Goal: Information Seeking & Learning: Compare options

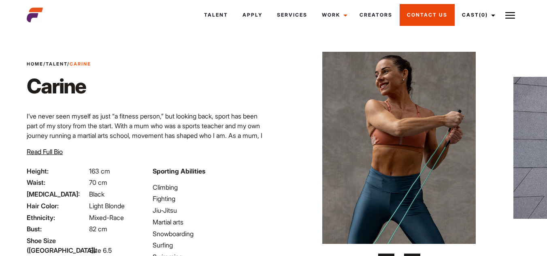
click at [446, 18] on link "Contact Us" at bounding box center [426, 15] width 55 height 22
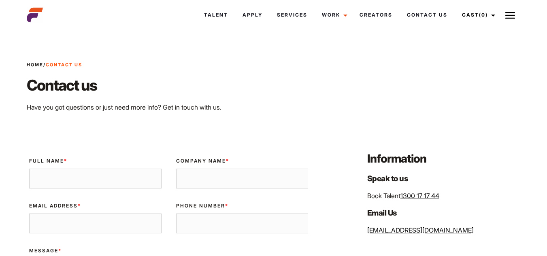
click at [44, 25] on div "Talent Apply Services Work Campaigns Creators Contact Us Cast (0) Casted Talent…" at bounding box center [273, 15] width 503 height 22
click at [36, 17] on img at bounding box center [35, 15] width 16 height 16
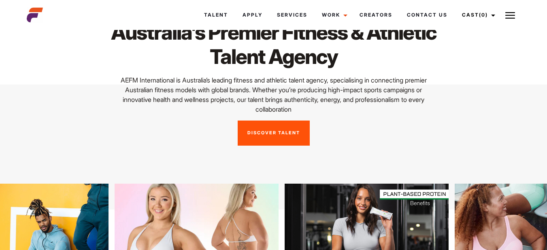
scroll to position [121, 0]
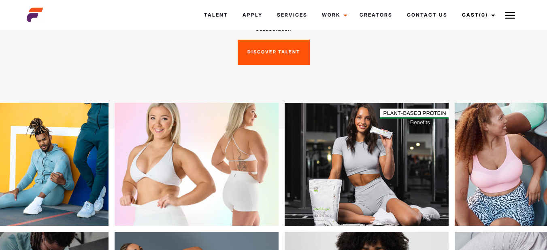
click at [146, 171] on img at bounding box center [169, 164] width 164 height 123
click at [237, 17] on link "Apply" at bounding box center [252, 15] width 34 height 22
click at [223, 148] on img at bounding box center [169, 164] width 164 height 123
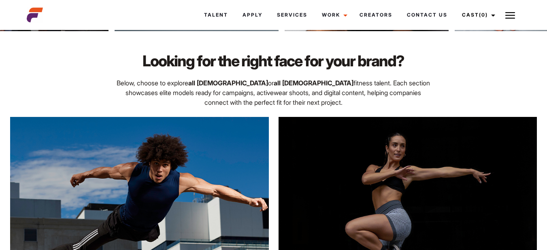
scroll to position [647, 0]
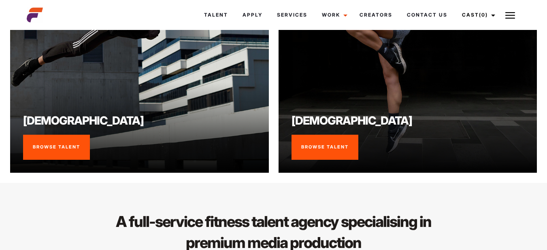
click at [306, 147] on link "Browse Talent" at bounding box center [324, 147] width 67 height 25
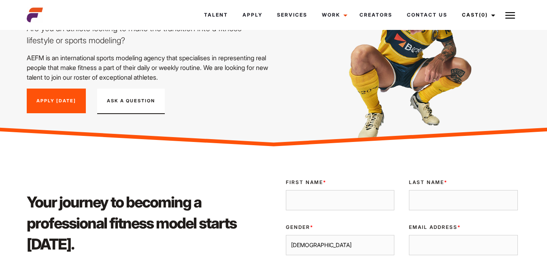
click at [56, 96] on link "Apply Today" at bounding box center [56, 101] width 59 height 25
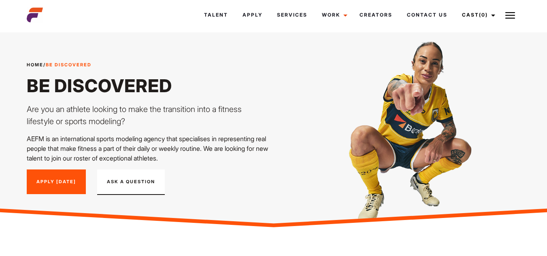
scroll to position [81, 0]
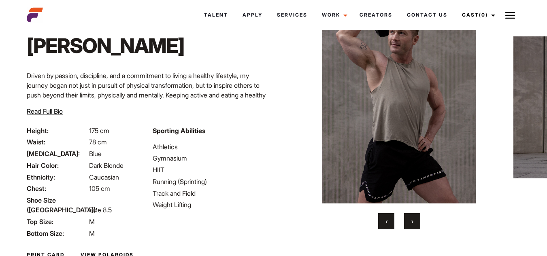
scroll to position [98, 0]
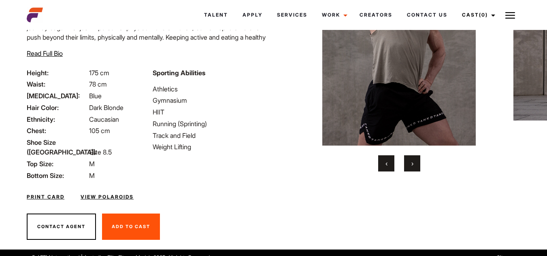
click at [414, 172] on div "Home / Talent / Alex T Alex T ‹ ›" at bounding box center [398, 92] width 251 height 316
click at [413, 169] on button "›" at bounding box center [412, 163] width 16 height 16
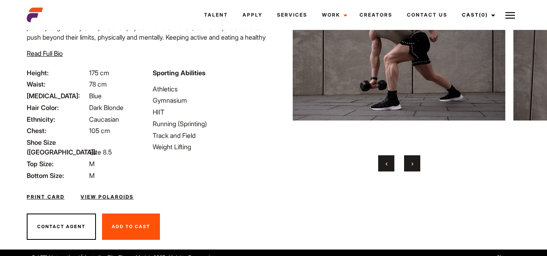
click at [413, 170] on button "›" at bounding box center [412, 163] width 16 height 16
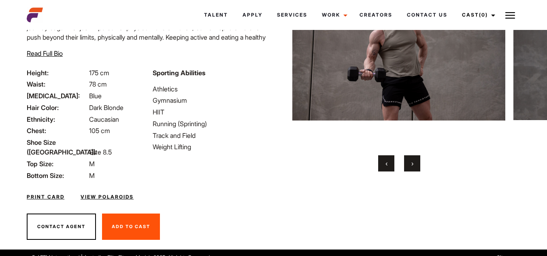
click at [390, 168] on button "‹" at bounding box center [386, 163] width 16 height 16
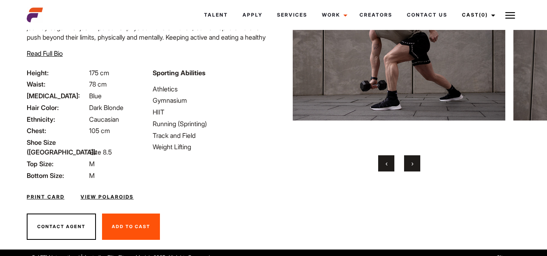
scroll to position [58, 0]
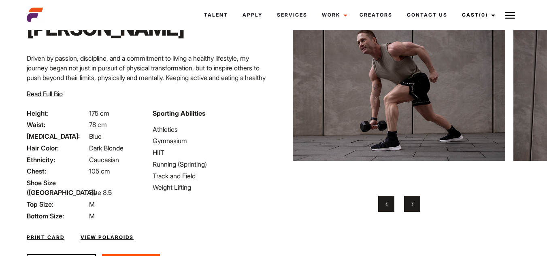
click at [419, 202] on button "›" at bounding box center [412, 204] width 16 height 16
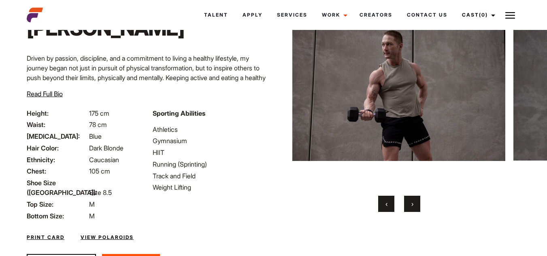
click at [415, 204] on button "›" at bounding box center [412, 204] width 16 height 16
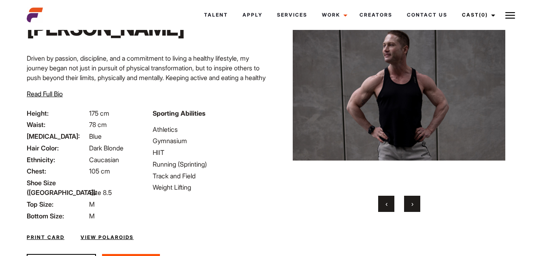
click at [414, 203] on button "›" at bounding box center [412, 204] width 16 height 16
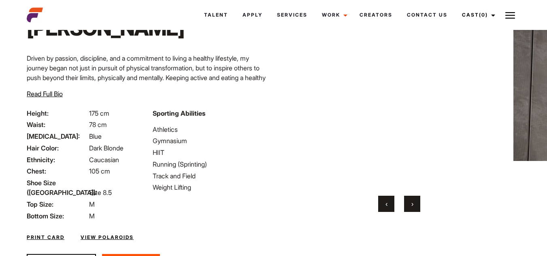
click at [414, 203] on button "›" at bounding box center [412, 204] width 16 height 16
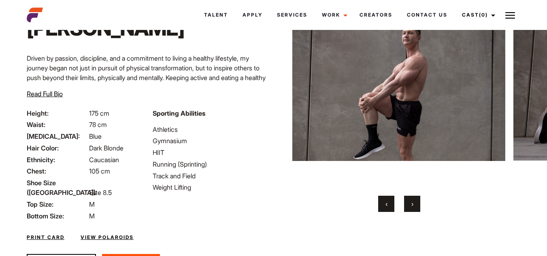
click at [413, 202] on button "›" at bounding box center [412, 204] width 16 height 16
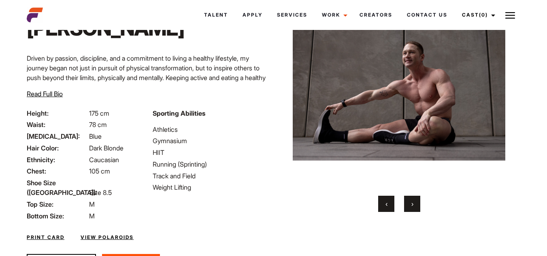
click at [414, 202] on button "›" at bounding box center [412, 204] width 16 height 16
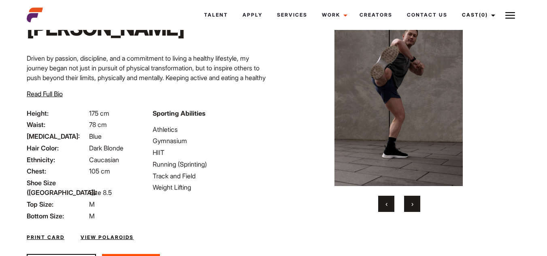
scroll to position [0, 0]
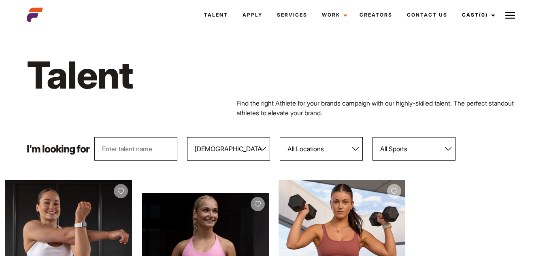
click at [305, 153] on select "All Locations [GEOGRAPHIC_DATA] [GEOGRAPHIC_DATA] [GEOGRAPHIC_DATA] [GEOGRAPHIC…" at bounding box center [321, 148] width 83 height 23
select select "118"
click at [280, 137] on select "All Locations [GEOGRAPHIC_DATA] [GEOGRAPHIC_DATA] [GEOGRAPHIC_DATA] [GEOGRAPHIC…" at bounding box center [321, 148] width 83 height 23
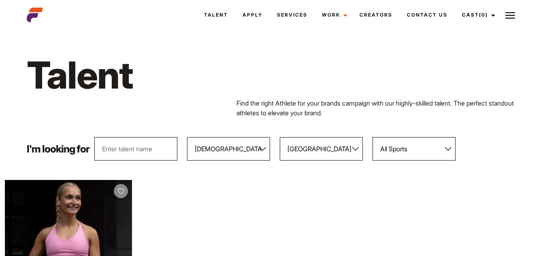
click at [408, 154] on select "All Sports 100 Meter Butterfly Acrobatics Aerial awareness Aerobics AFL Aflw Am…" at bounding box center [413, 148] width 83 height 23
click at [373, 137] on select "All Sports 100 Meter Butterfly Acrobatics Aerial awareness Aerobics AFL Aflw Am…" at bounding box center [413, 148] width 83 height 23
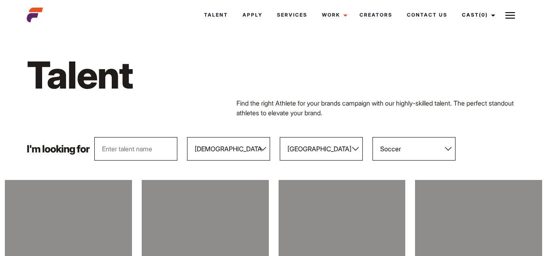
drag, startPoint x: 337, startPoint y: 140, endPoint x: 332, endPoint y: 151, distance: 12.0
click at [337, 140] on select "All Locations Adelaide Brisbane Darwin Gold Coast Melbourne Perth Sunshine Coas…" at bounding box center [321, 148] width 83 height 23
click at [332, 151] on select "All Locations Adelaide Brisbane Darwin Gold Coast Melbourne Perth Sunshine Coas…" at bounding box center [321, 148] width 83 height 23
click at [412, 141] on select "All Sports 100 Meter Butterfly Acrobatics Aerial awareness Aerobics AFL Aflw Am…" at bounding box center [413, 148] width 83 height 23
click at [373, 137] on select "All Sports 100 Meter Butterfly Acrobatics Aerial awareness Aerobics AFL Aflw Am…" at bounding box center [413, 148] width 83 height 23
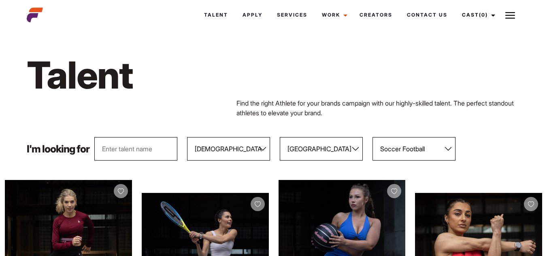
click at [294, 148] on select "All Locations Adelaide Brisbane Darwin Gold Coast Melbourne Perth Sunshine Coas…" at bounding box center [321, 148] width 83 height 23
click at [424, 142] on select "All Sports 100 Meter Butterfly Acrobatics Aerial awareness Aerobics AFL Aflw Am…" at bounding box center [413, 148] width 83 height 23
select select "14"
click at [373, 137] on select "All Sports 100 Meter Butterfly Acrobatics Aerial awareness Aerobics AFL Aflw Am…" at bounding box center [413, 148] width 83 height 23
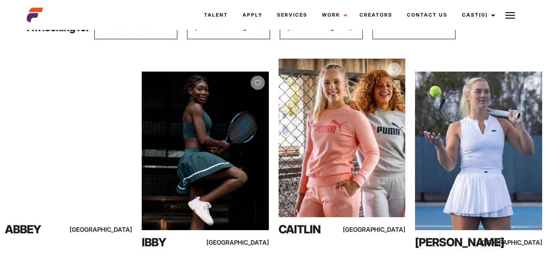
scroll to position [40, 0]
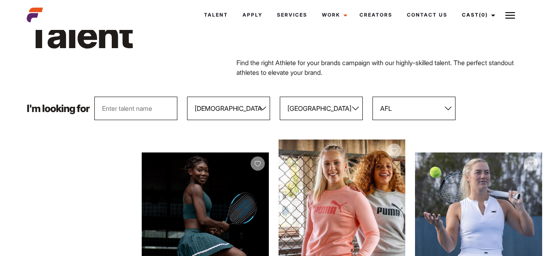
click at [257, 109] on select "All Genders Female Male" at bounding box center [228, 108] width 83 height 23
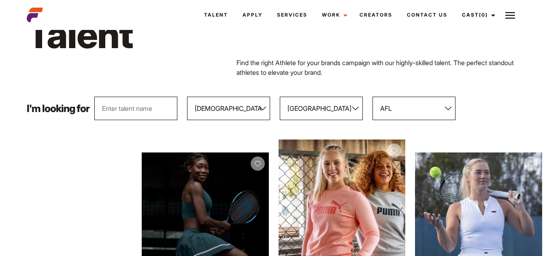
select select "103"
click at [187, 97] on select "All Genders Female Male" at bounding box center [228, 108] width 83 height 23
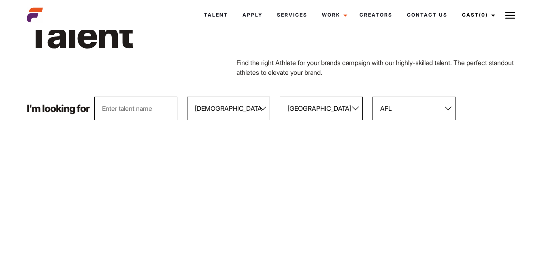
click at [426, 107] on select "All Sports 100 Meter Butterfly Acrobatics Aerial awareness Aerobics AFL Aflw Am…" at bounding box center [413, 108] width 83 height 23
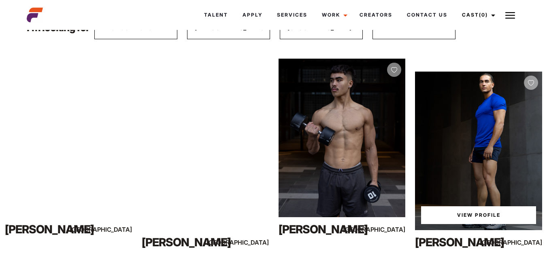
scroll to position [81, 0]
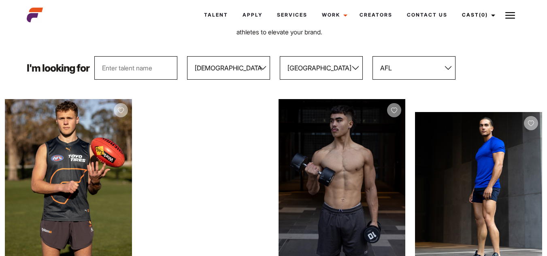
click at [410, 69] on select "All Sports 100 Meter Butterfly Acrobatics Aerial awareness Aerobics AFL Aflw Am…" at bounding box center [413, 67] width 83 height 23
click at [373, 56] on select "All Sports 100 Meter Butterfly Acrobatics Aerial awareness Aerobics AFL Aflw Am…" at bounding box center [413, 67] width 83 height 23
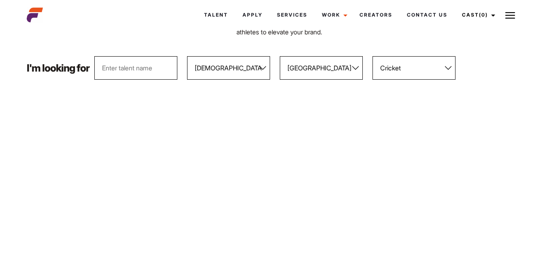
click at [425, 65] on select "All Sports 100 Meter Butterfly Acrobatics Aerial awareness Aerobics AFL Aflw Am…" at bounding box center [413, 67] width 83 height 23
click at [465, 66] on div "I'm looking for All Genders Female Male All Locations Adelaide Brisbane Darwin …" at bounding box center [273, 67] width 503 height 23
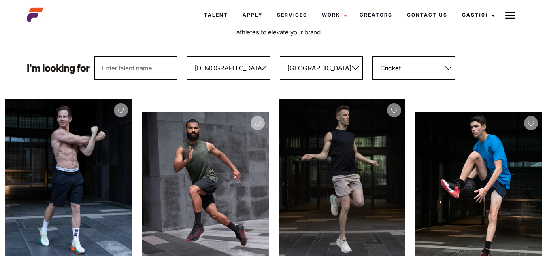
click at [399, 69] on select "All Sports 100 Meter Butterfly Acrobatics Aerial awareness Aerobics AFL Aflw Am…" at bounding box center [413, 67] width 83 height 23
click at [373, 56] on select "All Sports 100 Meter Butterfly Acrobatics Aerial awareness Aerobics AFL Aflw Am…" at bounding box center [413, 67] width 83 height 23
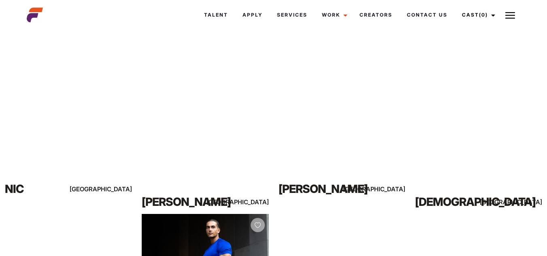
scroll to position [0, 0]
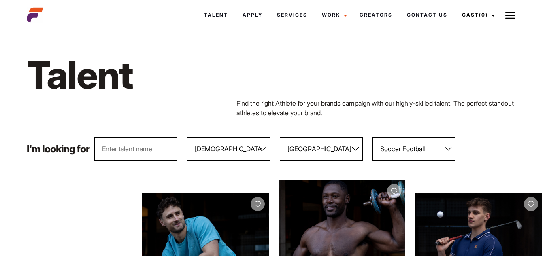
click at [429, 139] on select "All Sports 100 Meter Butterfly Acrobatics Aerial awareness Aerobics AFL Aflw Am…" at bounding box center [413, 148] width 83 height 23
select select "503"
click at [373, 137] on select "All Sports 100 Meter Butterfly Acrobatics Aerial awareness Aerobics AFL Aflw Am…" at bounding box center [413, 148] width 83 height 23
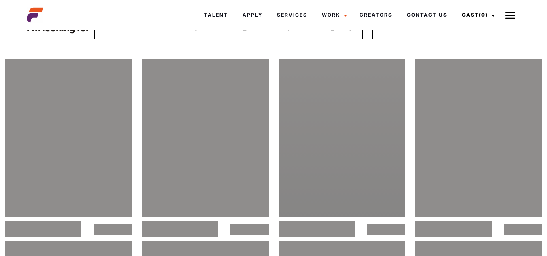
scroll to position [40, 0]
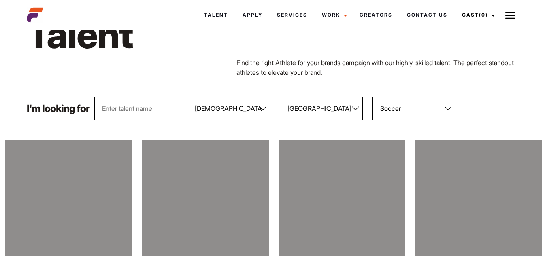
click at [250, 115] on select "All Genders Female Male" at bounding box center [228, 108] width 83 height 23
click at [313, 104] on select "All Locations Adelaide Brisbane Darwin Gold Coast Melbourne Perth Sunshine Coas…" at bounding box center [321, 108] width 83 height 23
click at [273, 84] on div "Talent Find the right Athlete for your brands campaign with our highly-skilled …" at bounding box center [273, 44] width 503 height 105
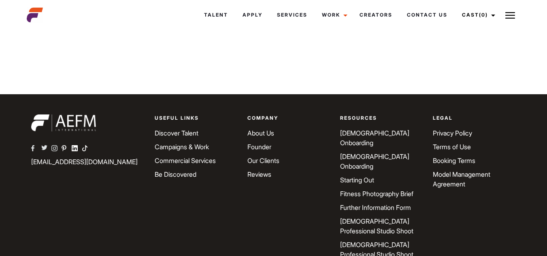
scroll to position [590, 0]
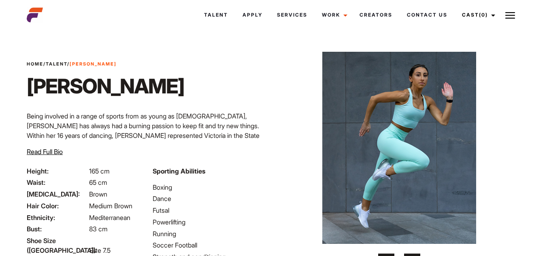
scroll to position [81, 0]
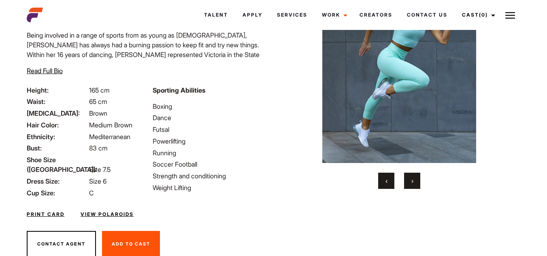
click at [411, 180] on span "›" at bounding box center [412, 181] width 2 height 8
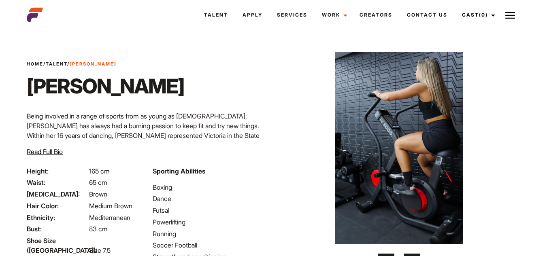
scroll to position [40, 0]
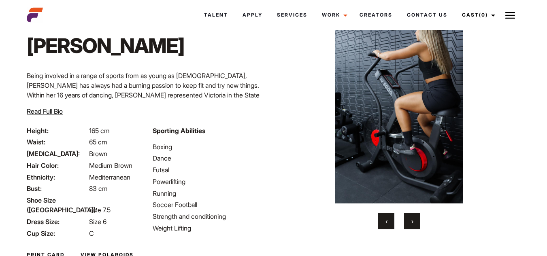
click at [414, 218] on button "›" at bounding box center [412, 221] width 16 height 16
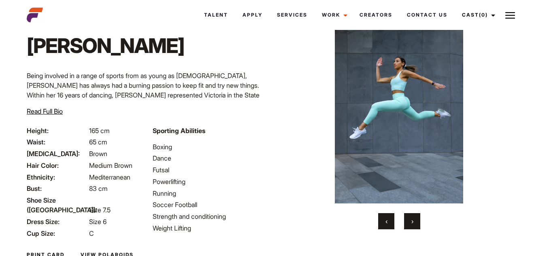
click at [413, 219] on button "›" at bounding box center [412, 221] width 16 height 16
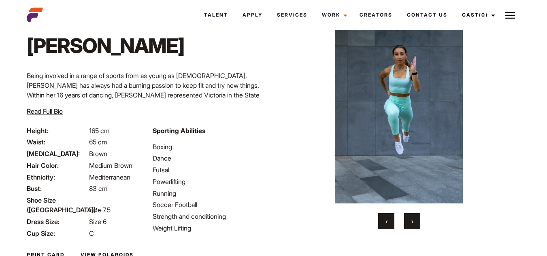
click at [413, 219] on button "›" at bounding box center [412, 221] width 16 height 16
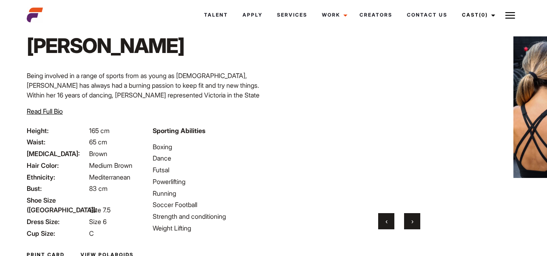
click at [413, 219] on button "›" at bounding box center [412, 221] width 16 height 16
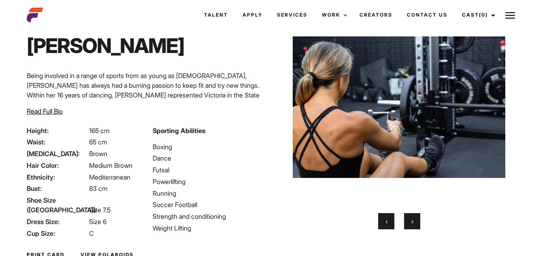
click at [413, 219] on button "›" at bounding box center [412, 221] width 16 height 16
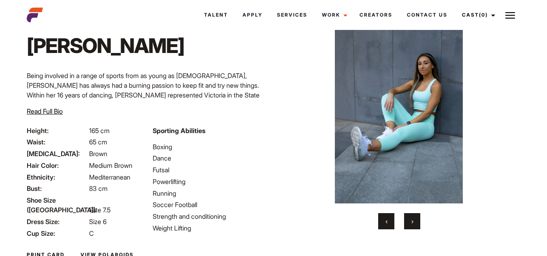
click at [413, 219] on button "›" at bounding box center [412, 221] width 16 height 16
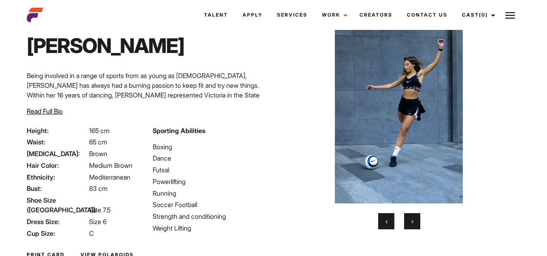
click at [399, 69] on img at bounding box center [398, 107] width 212 height 192
click at [45, 112] on span "Read Full Bio" at bounding box center [45, 111] width 36 height 8
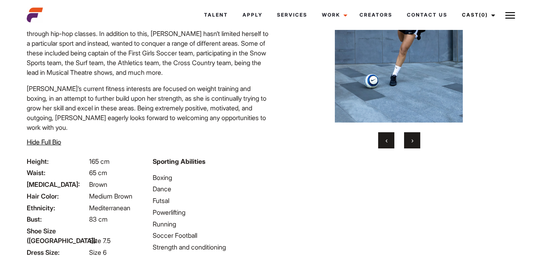
scroll to position [214, 0]
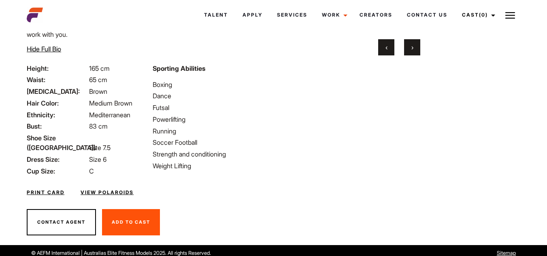
drag, startPoint x: 107, startPoint y: 195, endPoint x: 104, endPoint y: 190, distance: 5.8
click at [105, 192] on div "Home / Talent / Jess D Jess D Being involved in a range of sports from as young…" at bounding box center [147, 31] width 251 height 427
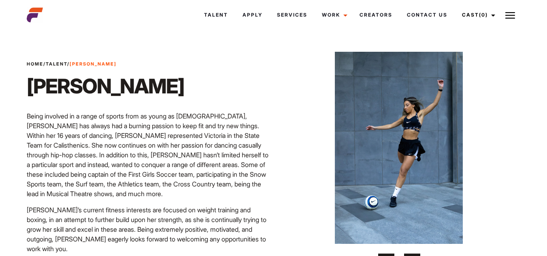
click at [347, 147] on img at bounding box center [398, 148] width 212 height 192
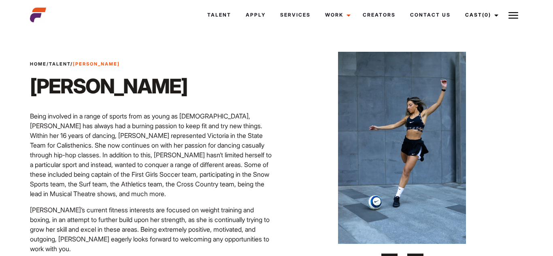
scroll to position [162, 0]
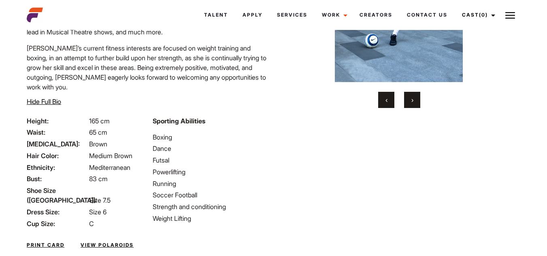
click at [108, 244] on link "View Polaroids" at bounding box center [107, 245] width 53 height 7
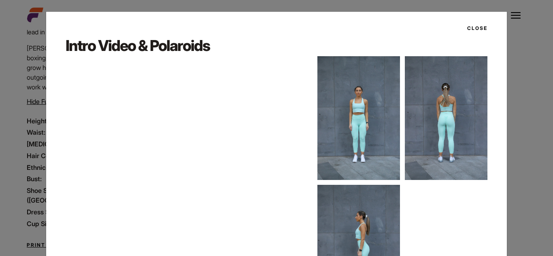
scroll to position [81, 0]
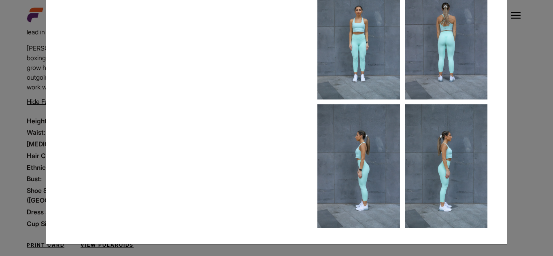
click at [398, 122] on div at bounding box center [402, 102] width 170 height 252
click at [420, 61] on img at bounding box center [446, 38] width 83 height 124
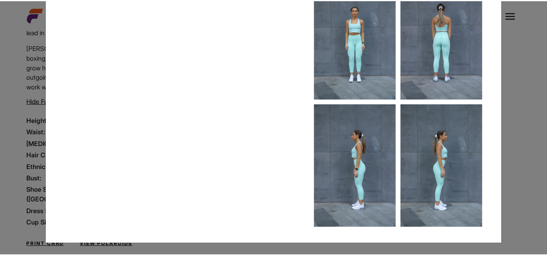
scroll to position [0, 0]
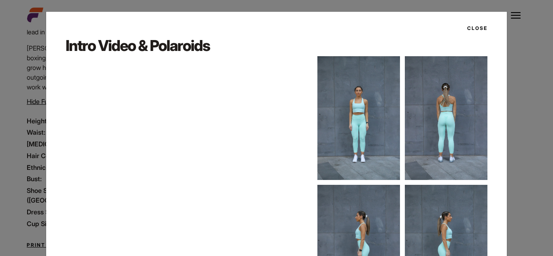
click at [527, 73] on div "Close Intro Video & Polaroids" at bounding box center [276, 128] width 553 height 256
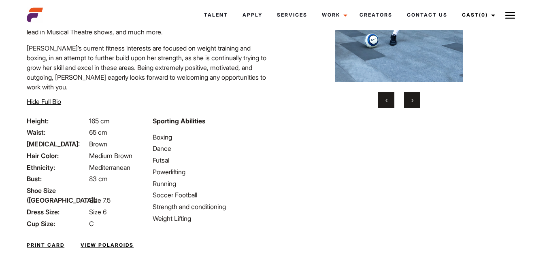
scroll to position [202, 0]
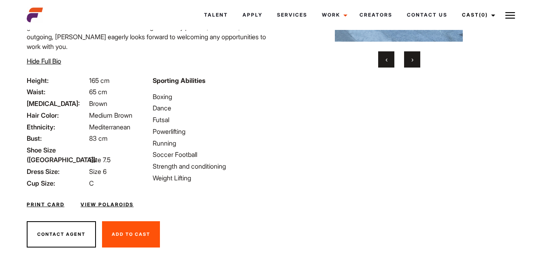
click at [53, 201] on link "Print Card" at bounding box center [46, 204] width 38 height 7
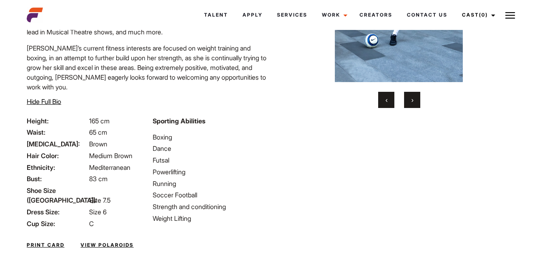
scroll to position [0, 0]
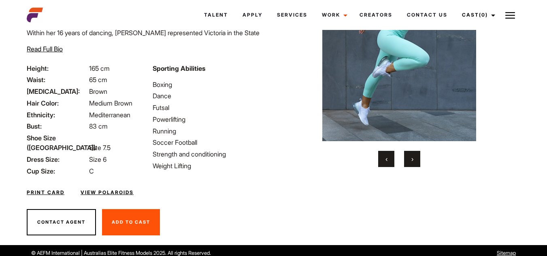
click at [406, 161] on button "›" at bounding box center [412, 159] width 16 height 16
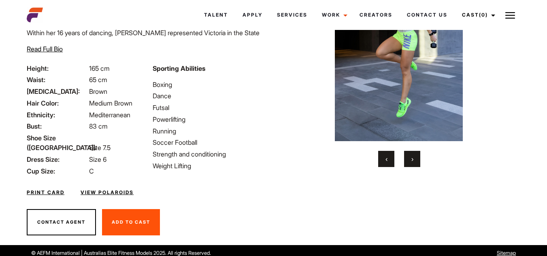
scroll to position [22, 0]
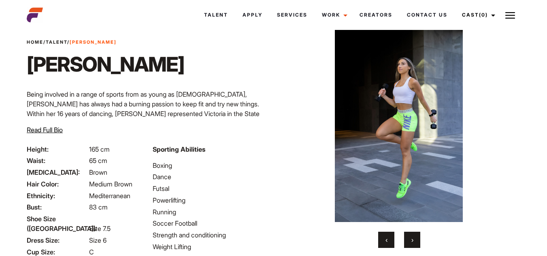
click at [409, 237] on button "›" at bounding box center [412, 240] width 16 height 16
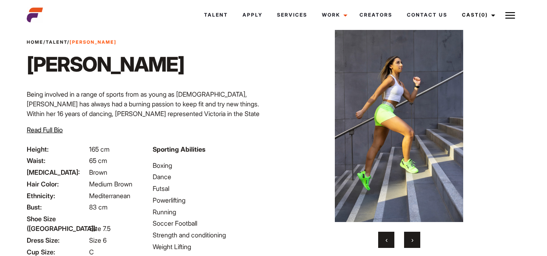
click at [409, 238] on button "›" at bounding box center [412, 240] width 16 height 16
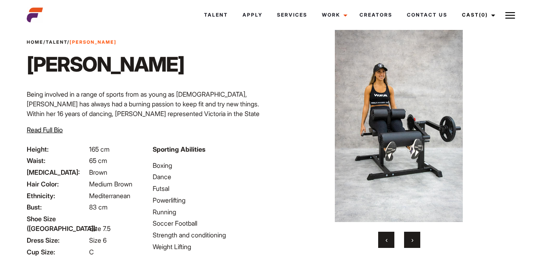
click at [409, 238] on button "›" at bounding box center [412, 240] width 16 height 16
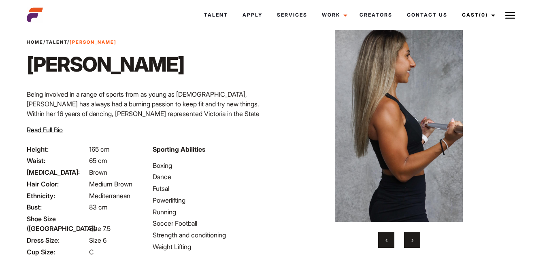
click at [409, 238] on button "›" at bounding box center [412, 240] width 16 height 16
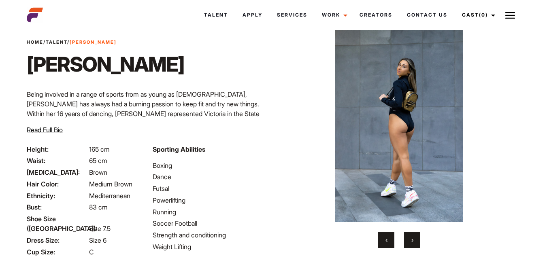
click at [409, 238] on button "›" at bounding box center [412, 240] width 16 height 16
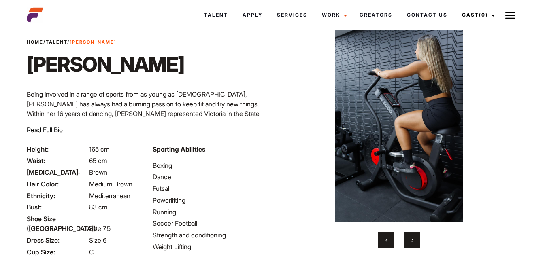
click at [385, 246] on button "‹" at bounding box center [386, 240] width 16 height 16
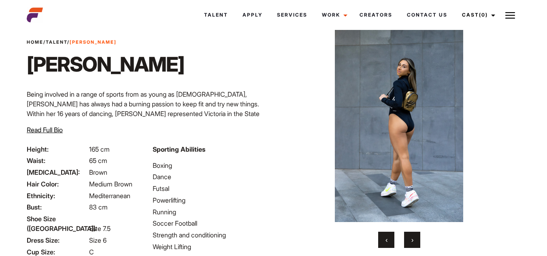
click at [385, 246] on button "‹" at bounding box center [386, 240] width 16 height 16
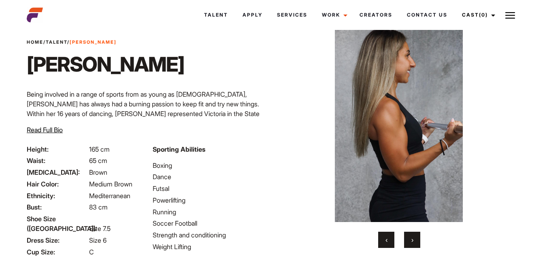
click at [410, 247] on button "›" at bounding box center [412, 240] width 16 height 16
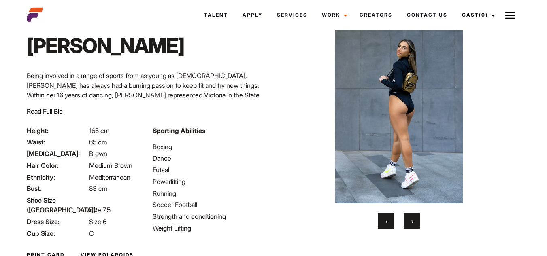
scroll to position [81, 0]
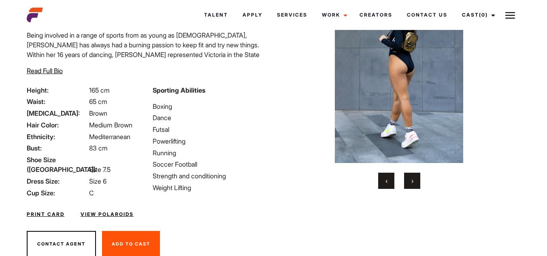
click at [48, 211] on link "Print Card" at bounding box center [46, 214] width 38 height 7
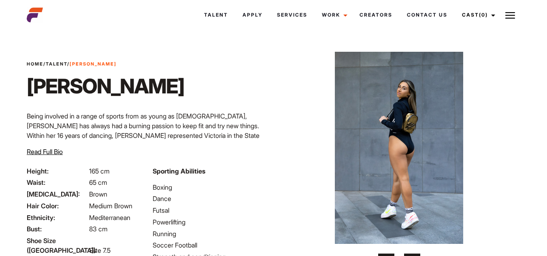
click at [387, 136] on img at bounding box center [399, 148] width 212 height 192
